Goal: Transaction & Acquisition: Obtain resource

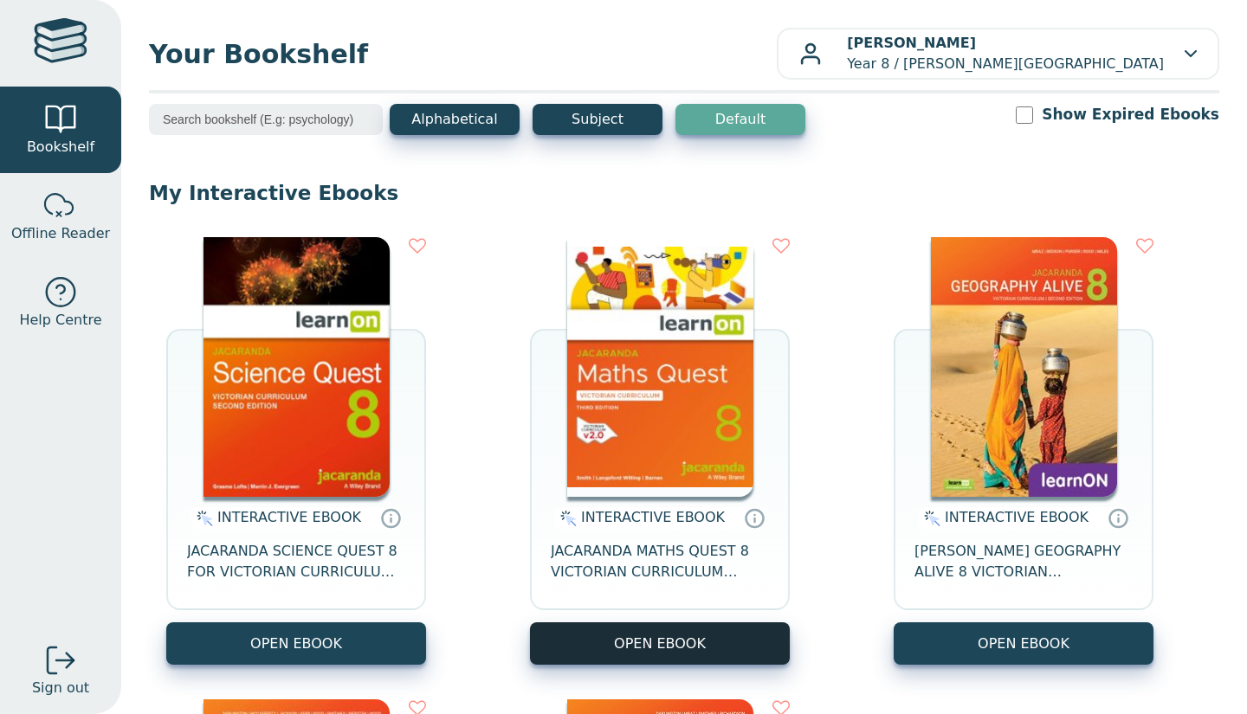
click at [582, 643] on button "OPEN EBOOK" at bounding box center [660, 644] width 260 height 42
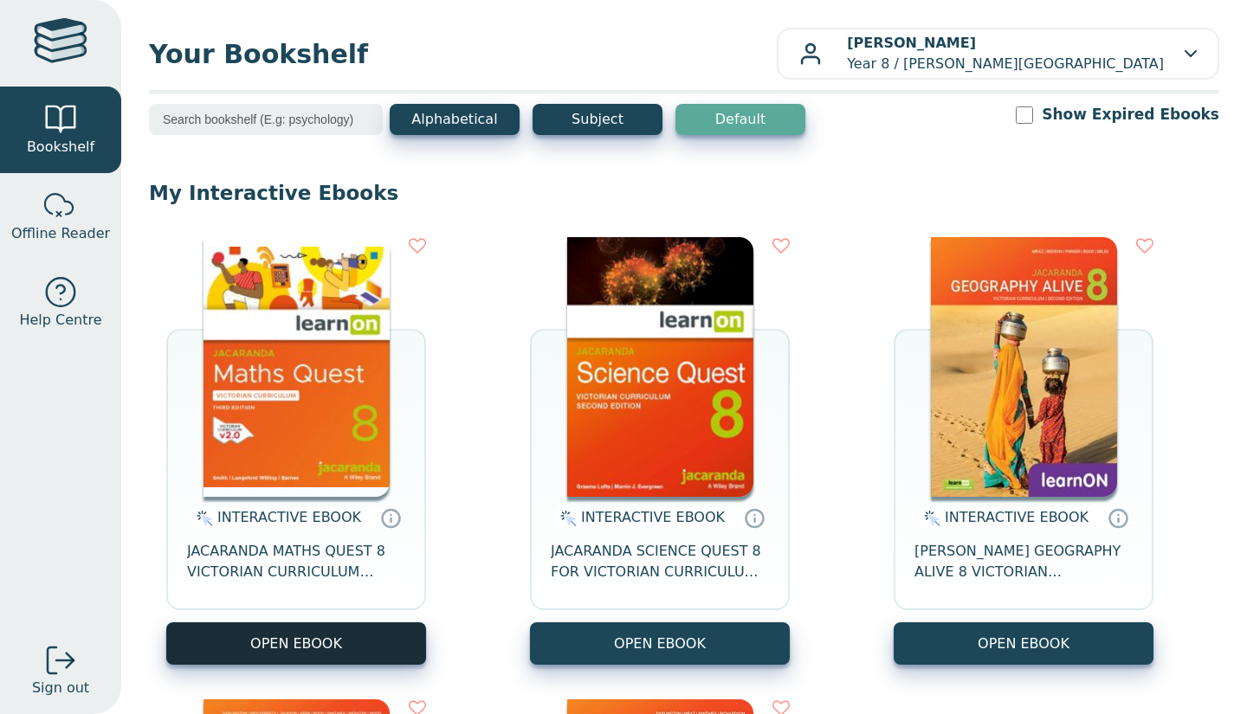
click at [349, 663] on button "OPEN EBOOK" at bounding box center [296, 644] width 260 height 42
